Goal: Information Seeking & Learning: Learn about a topic

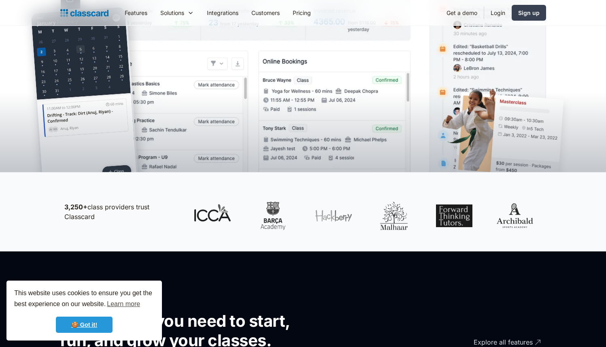
click at [92, 322] on link "🍪 Got it!" at bounding box center [84, 325] width 57 height 16
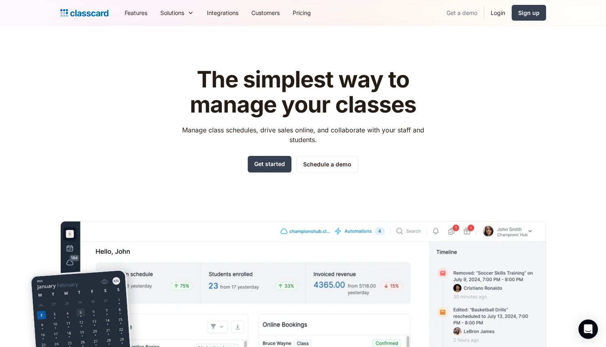
click at [466, 13] on link "Get a demo" at bounding box center [462, 13] width 44 height 18
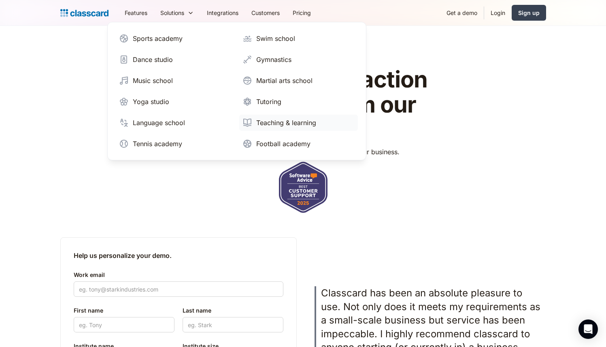
click at [275, 123] on div "Teaching & learning" at bounding box center [286, 123] width 60 height 10
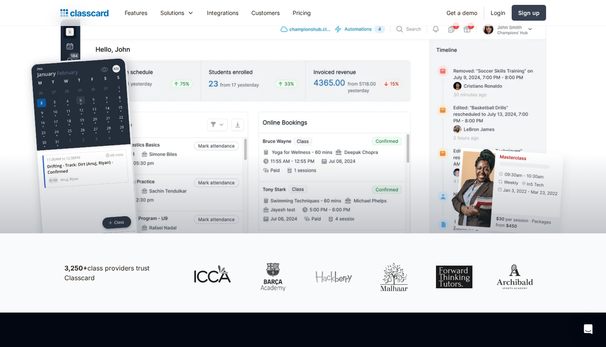
scroll to position [234, 0]
